Goal: Information Seeking & Learning: Learn about a topic

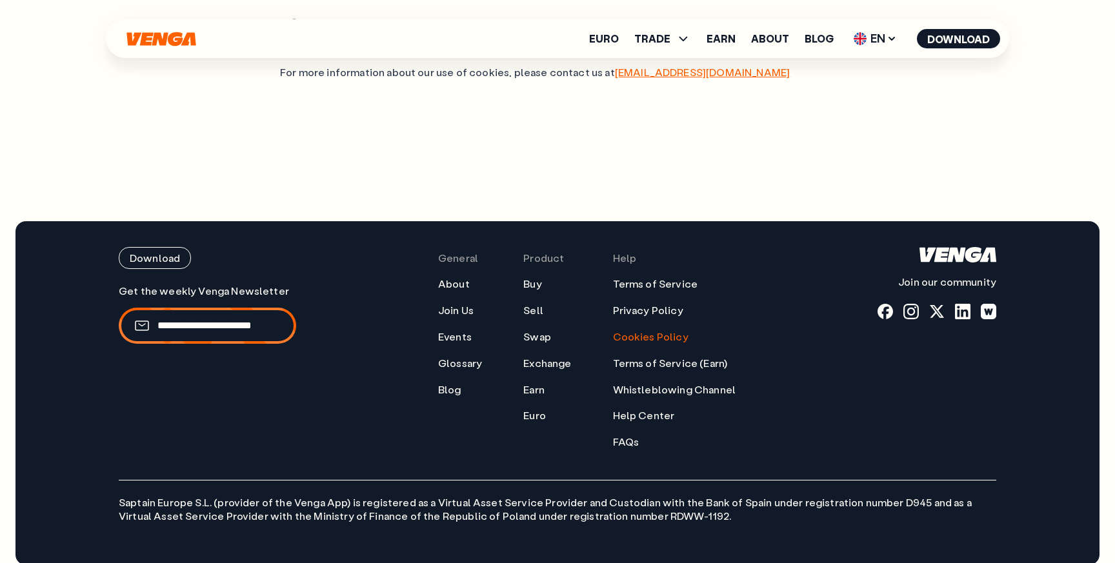
scroll to position [1432, 0]
click at [642, 330] on link "Cookies Policy" at bounding box center [651, 337] width 76 height 14
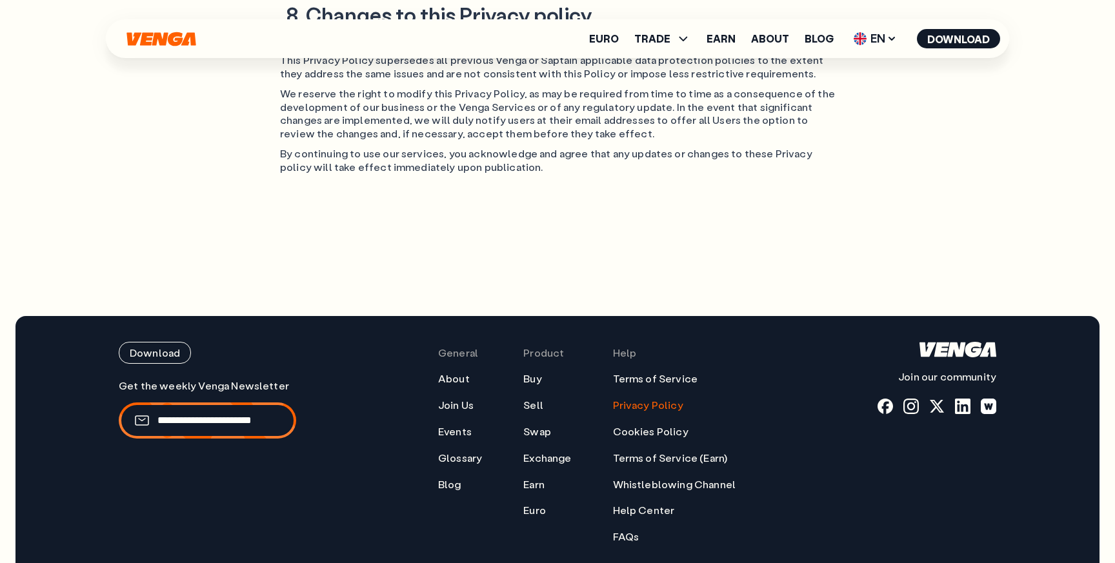
scroll to position [2985, 0]
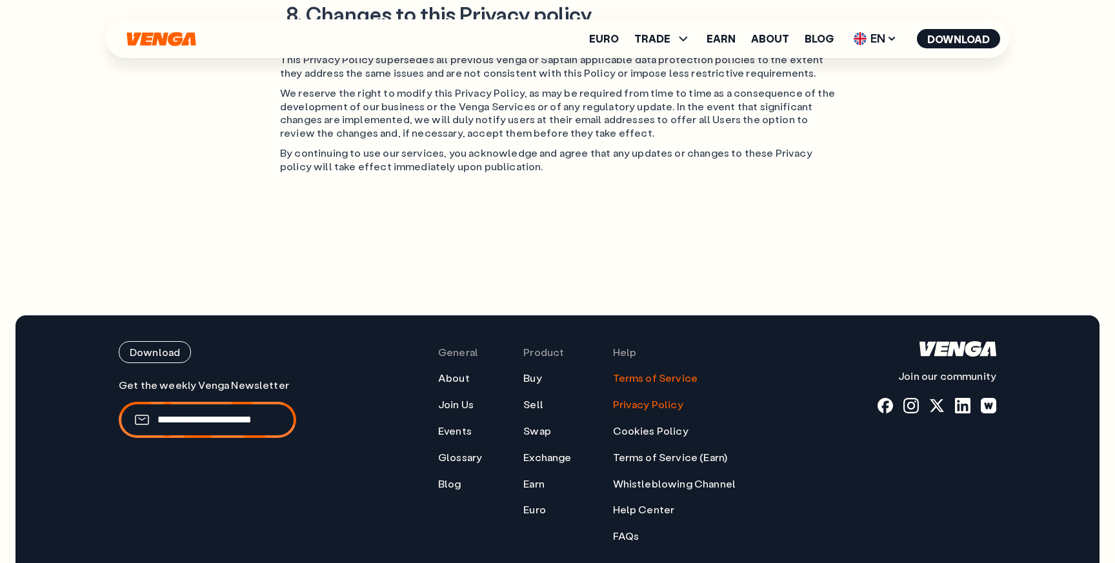
click at [648, 372] on link "Terms of Service" at bounding box center [655, 379] width 85 height 14
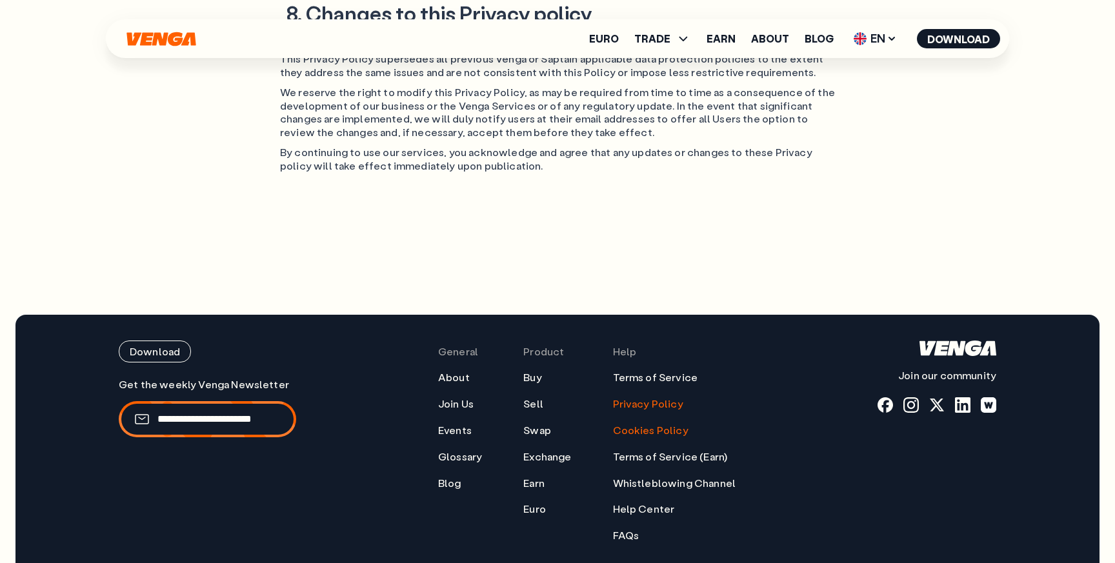
scroll to position [2987, 0]
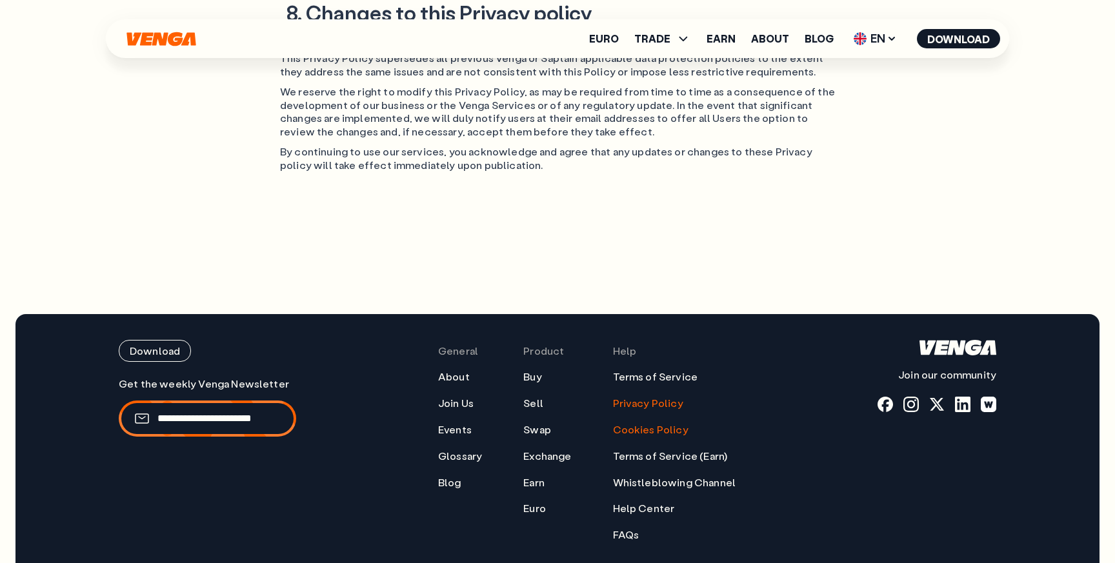
click at [638, 423] on link "Cookies Policy" at bounding box center [651, 430] width 76 height 14
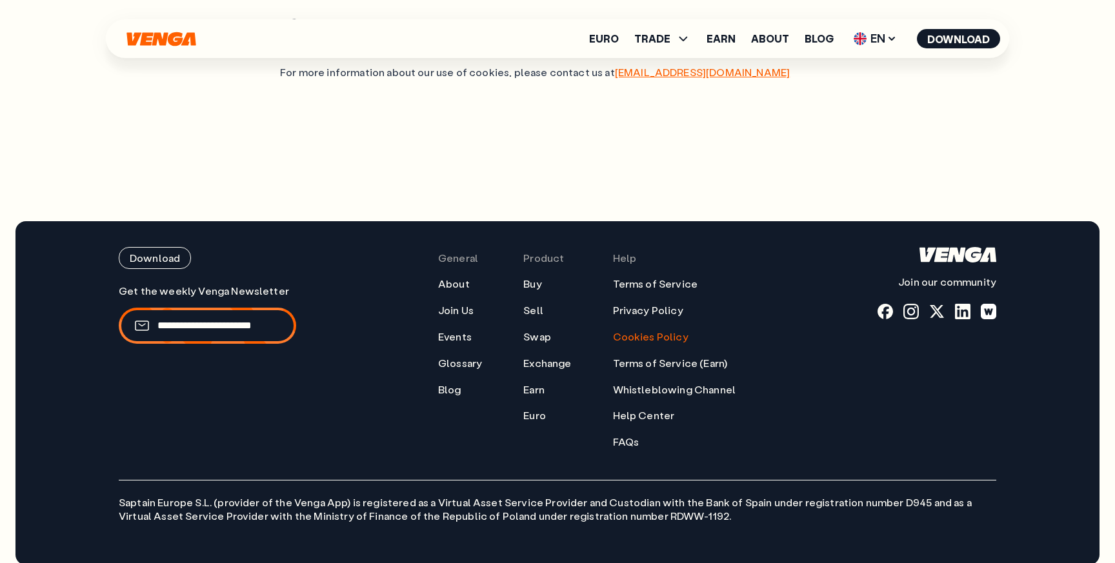
scroll to position [1432, 0]
